Goal: Information Seeking & Learning: Compare options

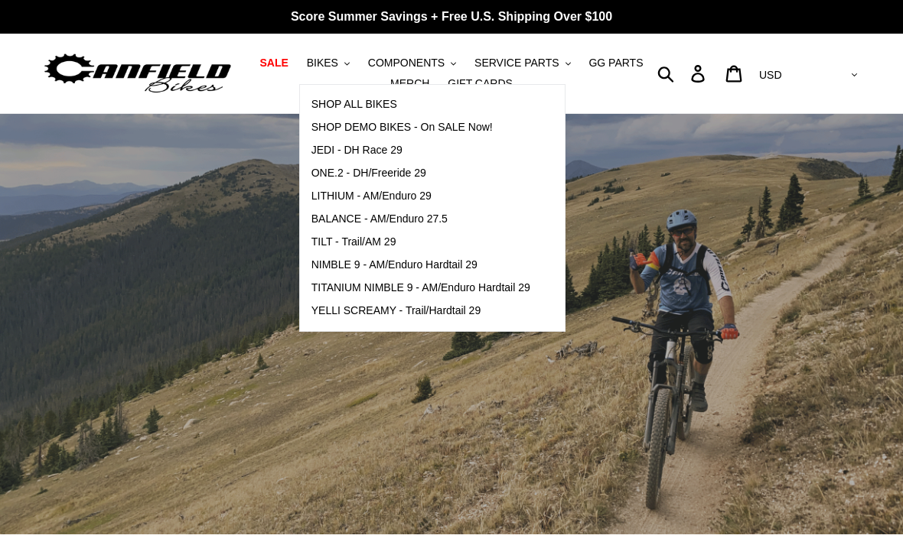
click at [435, 264] on span "NIMBLE 9 - AM/Enduro Hardtail 29" at bounding box center [394, 265] width 166 height 13
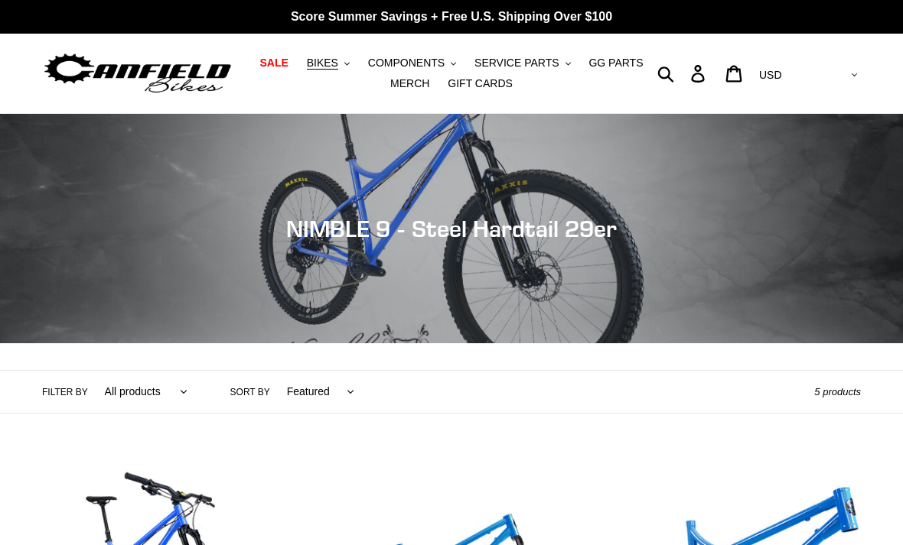
click at [338, 67] on span "BIKES" at bounding box center [322, 63] width 31 height 13
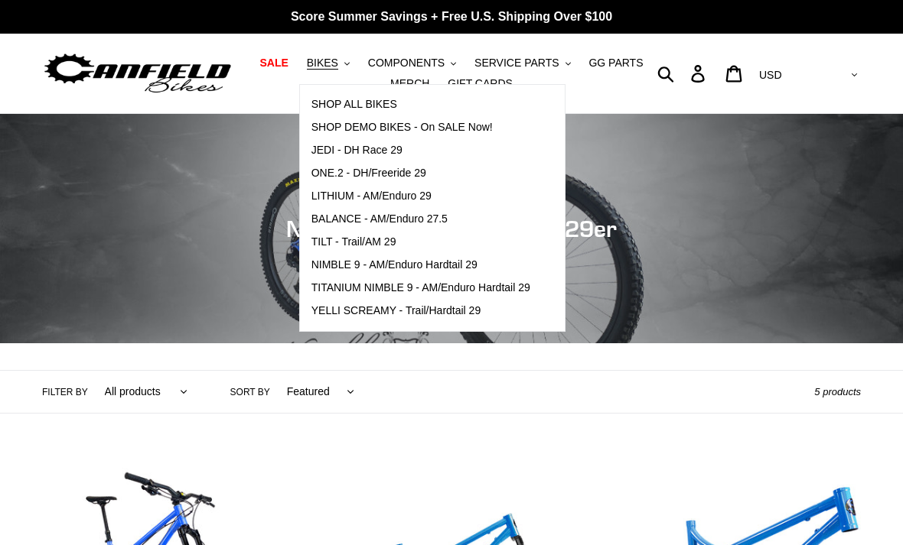
click at [469, 306] on span "YELLI SCREAMY - Trail/Hardtail 29" at bounding box center [396, 310] width 170 height 13
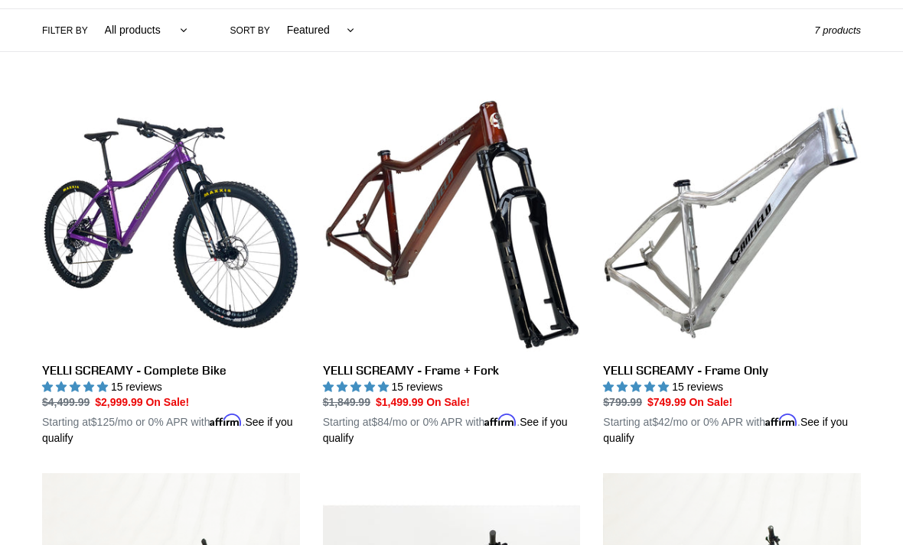
scroll to position [337, 0]
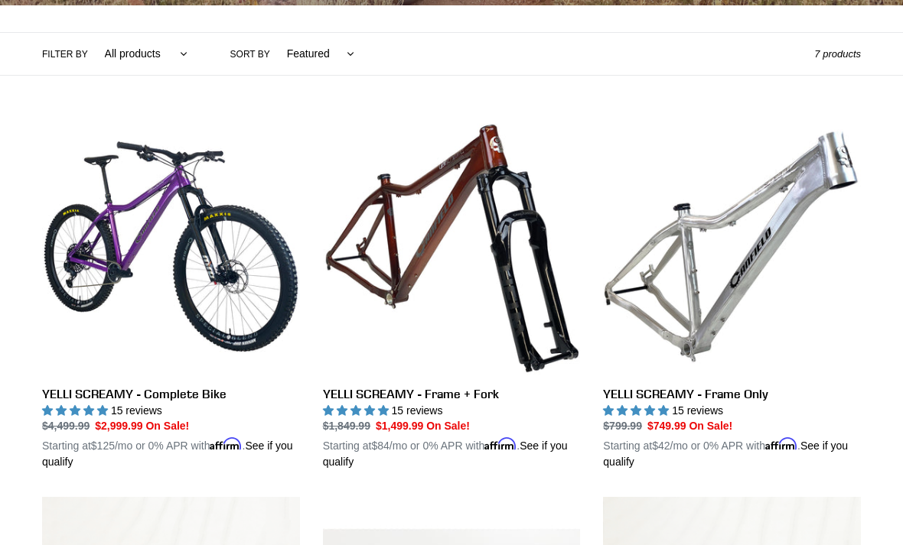
click at [773, 234] on link "YELLI SCREAMY - Frame Only" at bounding box center [732, 295] width 258 height 353
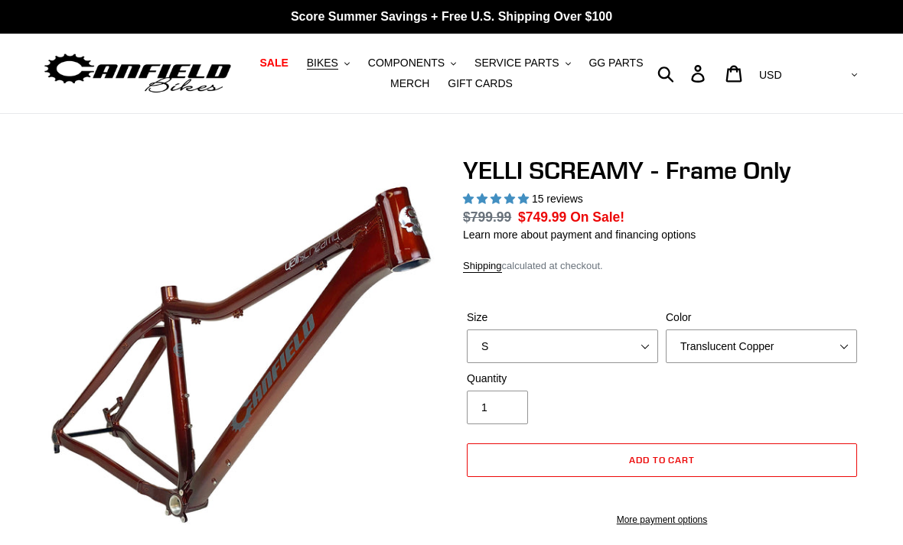
select select "highest-rating"
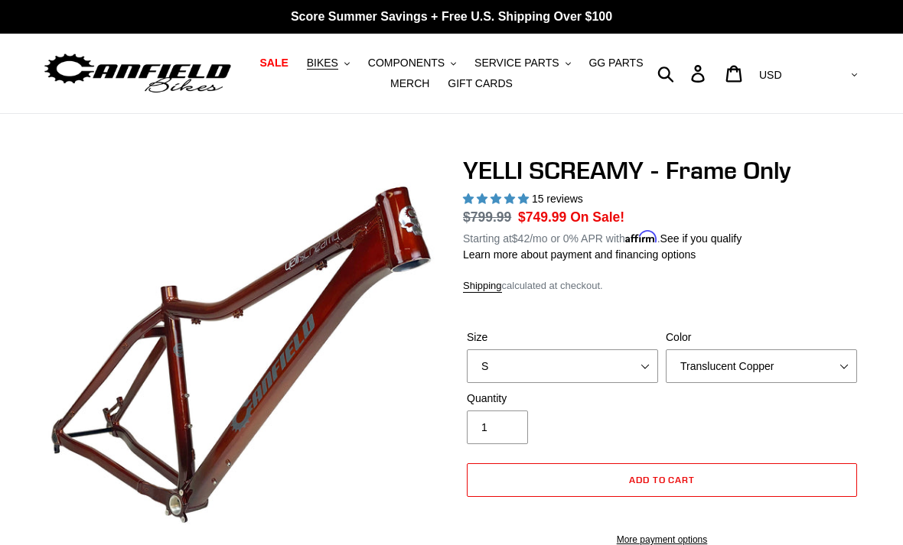
click at [343, 61] on button "BIKES .cls-1{fill:#231f20}" at bounding box center [328, 63] width 58 height 21
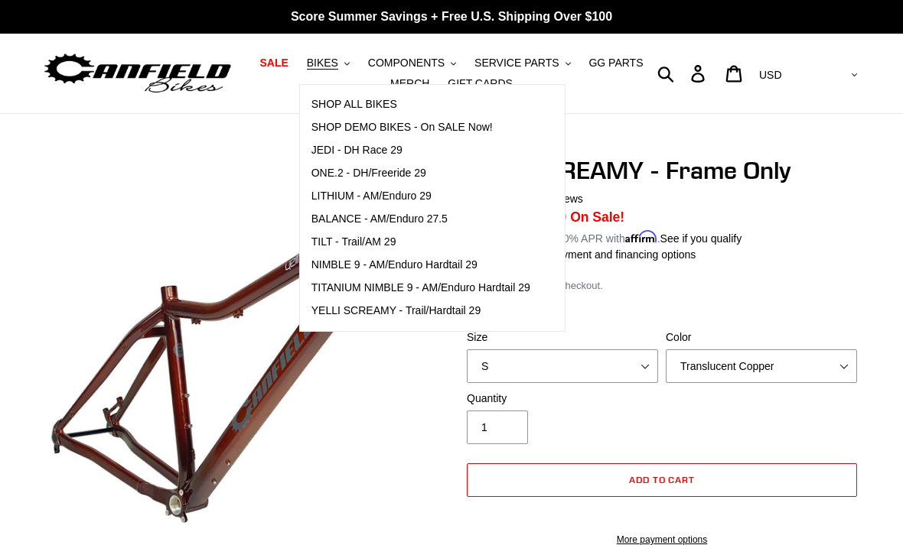
click at [444, 260] on span "NIMBLE 9 - AM/Enduro Hardtail 29" at bounding box center [394, 265] width 166 height 13
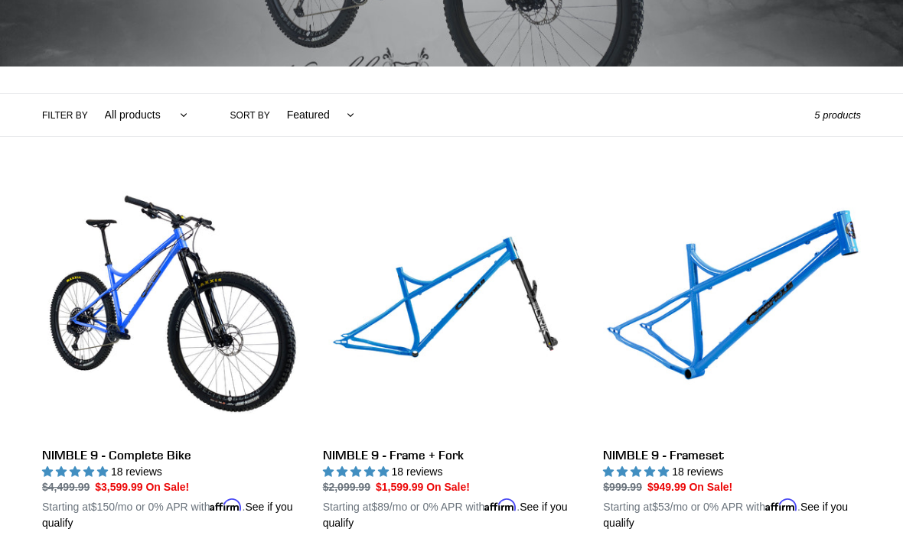
scroll to position [332, 0]
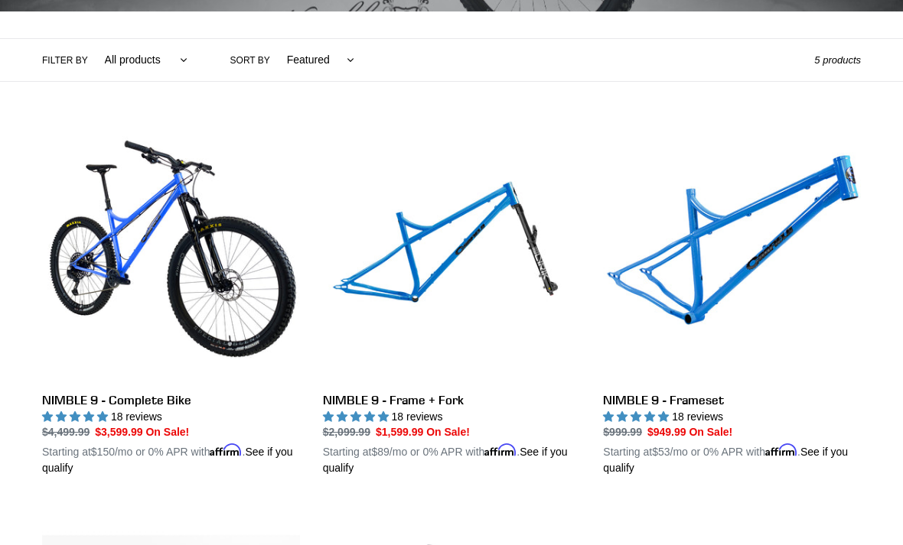
click at [802, 236] on link "NIMBLE 9 - Frameset" at bounding box center [732, 300] width 258 height 353
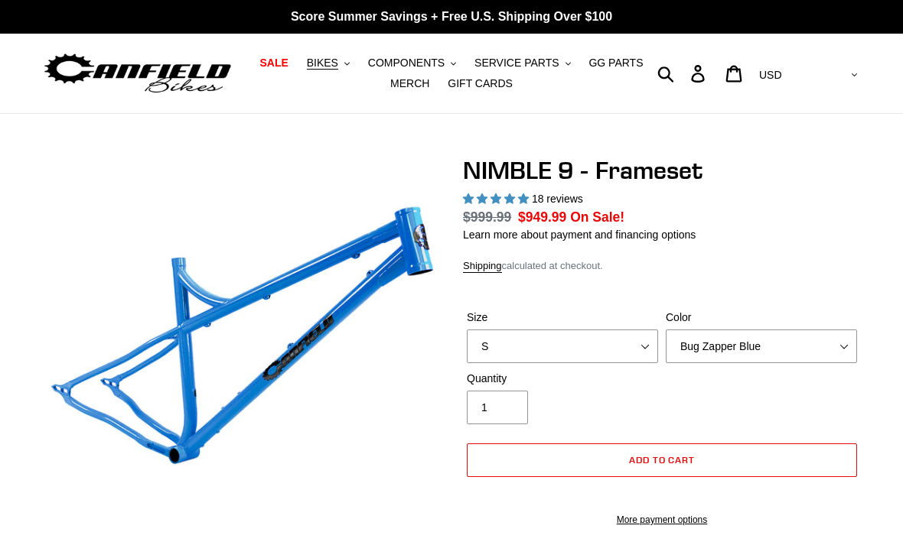
select select "highest-rating"
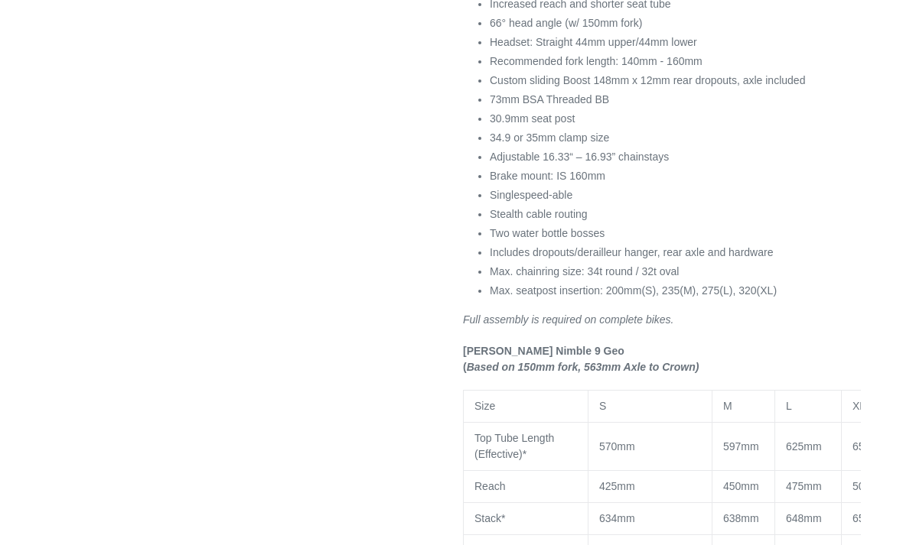
scroll to position [681, 0]
